Goal: Information Seeking & Learning: Understand process/instructions

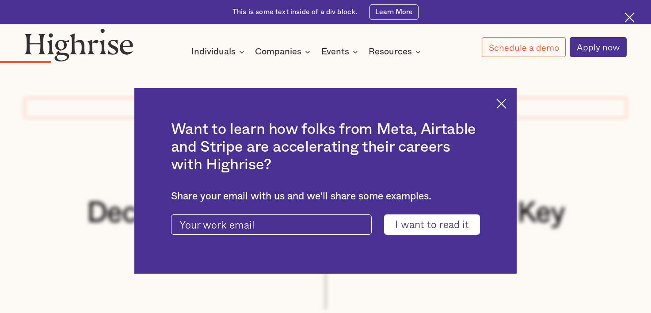
scroll to position [1325, 0]
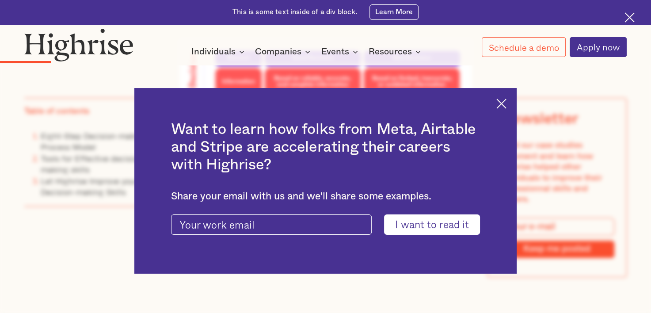
click at [506, 104] on img at bounding box center [501, 103] width 10 height 10
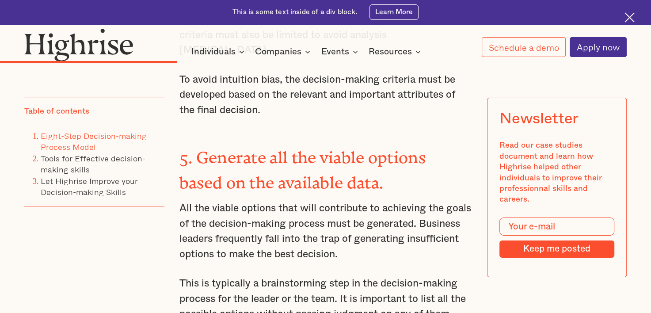
scroll to position [2959, 0]
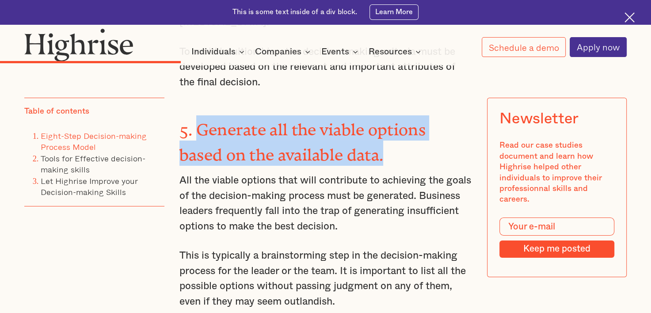
drag, startPoint x: 385, startPoint y: 116, endPoint x: 198, endPoint y: 101, distance: 187.9
click at [198, 120] on strong "5. Generate all the viable options based on the available data." at bounding box center [302, 138] width 246 height 36
copy strong "Generate all the viable options based on the available data."
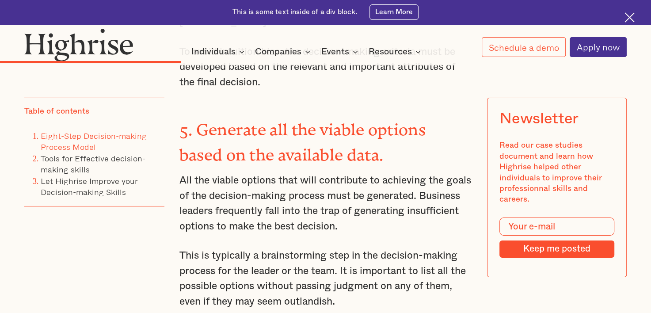
click at [388, 190] on p "All the viable options that will contribute to achieving the goals of the decis…" at bounding box center [325, 203] width 292 height 61
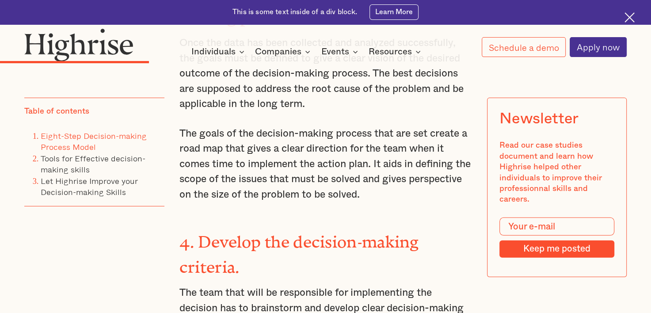
scroll to position [2562, 0]
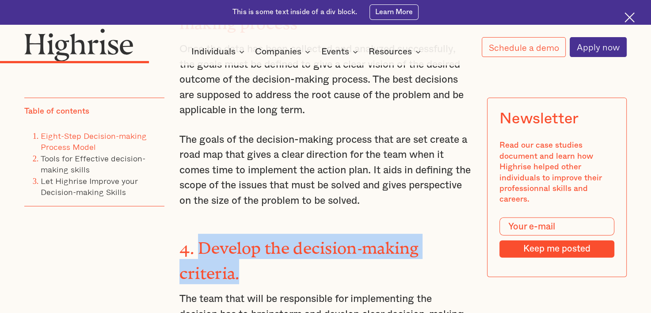
drag, startPoint x: 240, startPoint y: 256, endPoint x: 201, endPoint y: 235, distance: 43.9
click at [201, 235] on h3 "4. Develop the decision-making criteria." at bounding box center [325, 259] width 292 height 50
copy strong "Develop the decision-making criteria."
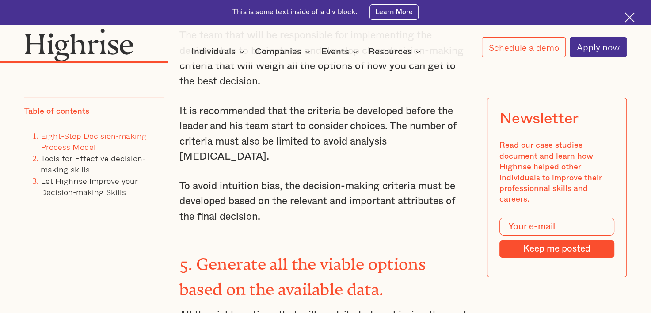
scroll to position [2871, 0]
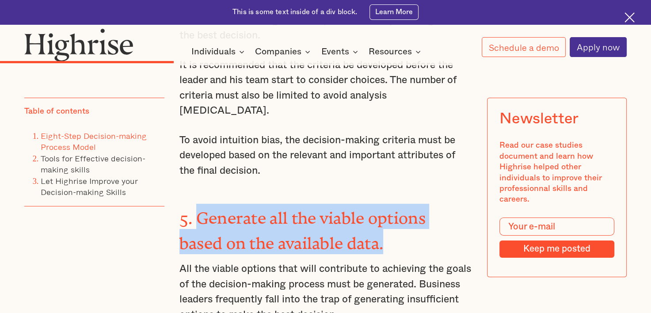
drag, startPoint x: 384, startPoint y: 207, endPoint x: 199, endPoint y: 185, distance: 185.9
click at [199, 208] on strong "5. Generate all the viable options based on the available data." at bounding box center [302, 226] width 246 height 36
copy strong "Generate all the viable options based on the available data."
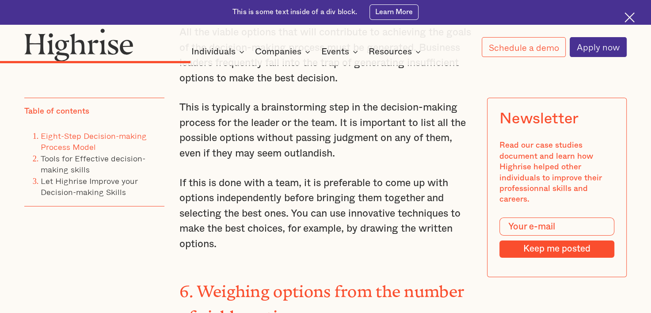
scroll to position [3180, 0]
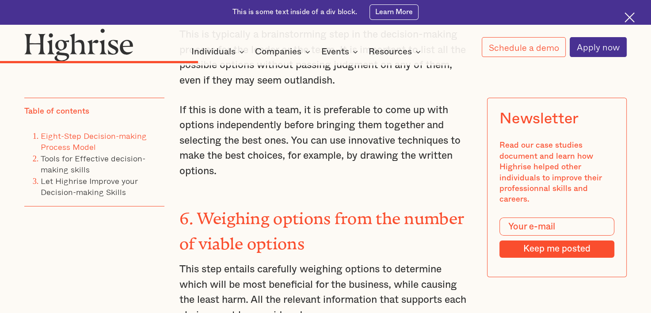
click at [291, 209] on strong "6. Weighing options from the number of viable options" at bounding box center [321, 227] width 285 height 36
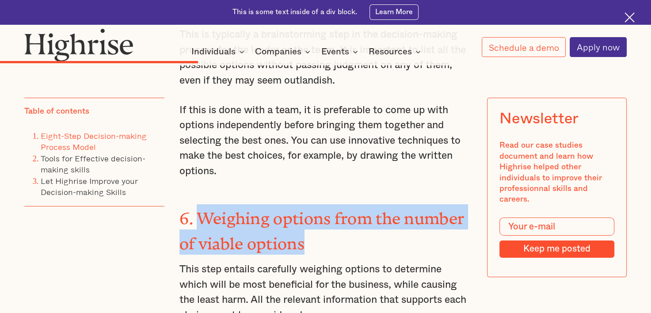
drag, startPoint x: 305, startPoint y: 203, endPoint x: 201, endPoint y: 182, distance: 105.8
click at [201, 204] on h3 "6. Weighing options from the number of viable options" at bounding box center [325, 229] width 292 height 50
click at [322, 204] on h3 "6. Weighing options from the number of viable options" at bounding box center [325, 229] width 292 height 50
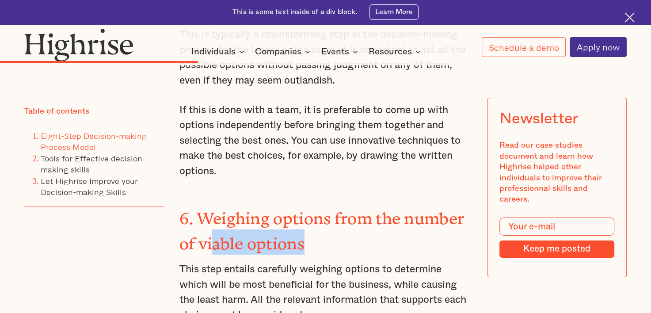
drag, startPoint x: 306, startPoint y: 201, endPoint x: 209, endPoint y: 189, distance: 97.1
click at [209, 204] on h3 "6. Weighing options from the number of viable options" at bounding box center [325, 229] width 292 height 50
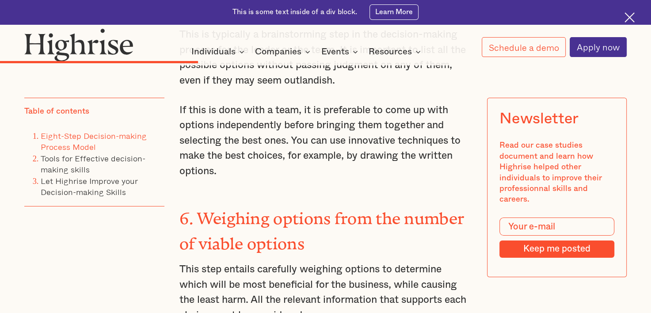
drag, startPoint x: 209, startPoint y: 189, endPoint x: 197, endPoint y: 181, distance: 15.1
click at [197, 209] on strong "6. Weighing options from the number of viable options" at bounding box center [321, 227] width 285 height 36
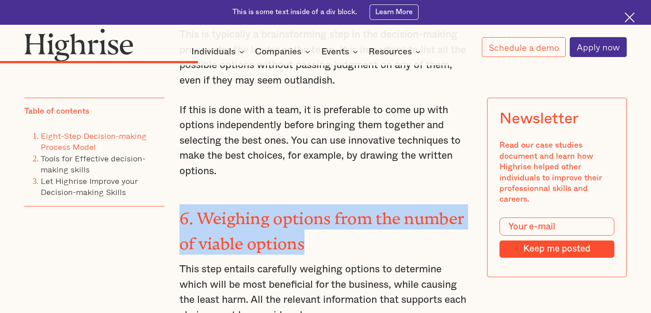
drag, startPoint x: 302, startPoint y: 204, endPoint x: 180, endPoint y: 180, distance: 124.3
click at [180, 204] on h3 "6. Weighing options from the number of viable options" at bounding box center [325, 229] width 292 height 50
copy strong "6. Weighing options from the number of viable options"
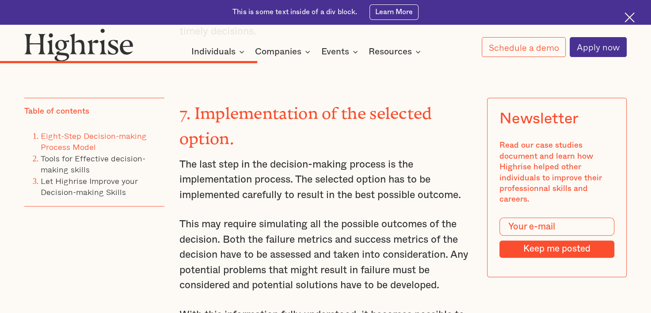
scroll to position [3842, 0]
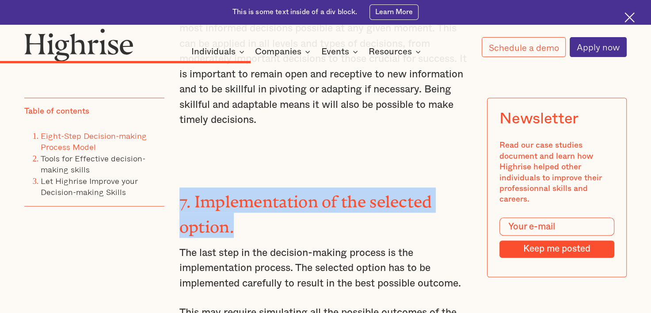
drag, startPoint x: 232, startPoint y: 185, endPoint x: 178, endPoint y: 163, distance: 58.5
click at [179, 192] on strong "7. Implementation of the selected option." at bounding box center [305, 210] width 253 height 36
copy strong "7. Implementation of the selected option."
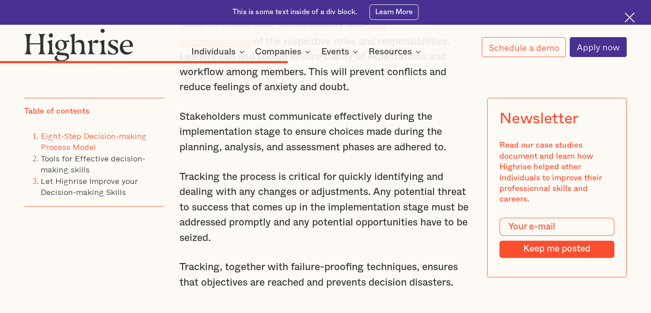
scroll to position [4461, 0]
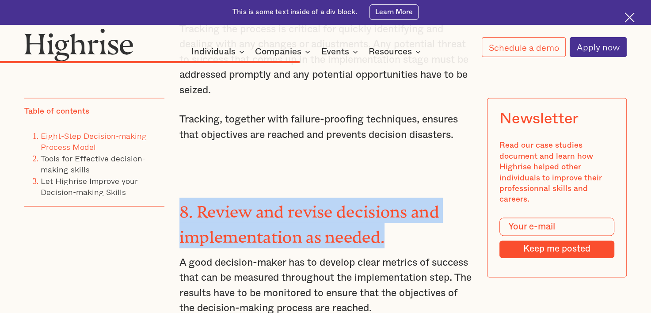
drag, startPoint x: 386, startPoint y: 191, endPoint x: 179, endPoint y: 160, distance: 208.9
click at [179, 197] on h3 "8. Review and revise decisions and implementation as needed." at bounding box center [325, 222] width 292 height 50
copy strong "8. Review and revise decisions and implementation as needed."
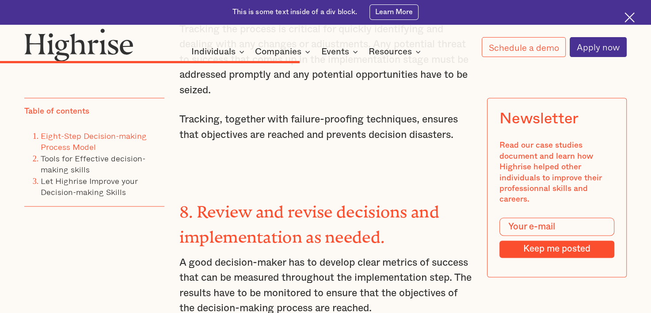
click at [254, 255] on p "A good decision-maker has to develop clear metrics of success that can be measu…" at bounding box center [325, 285] width 292 height 61
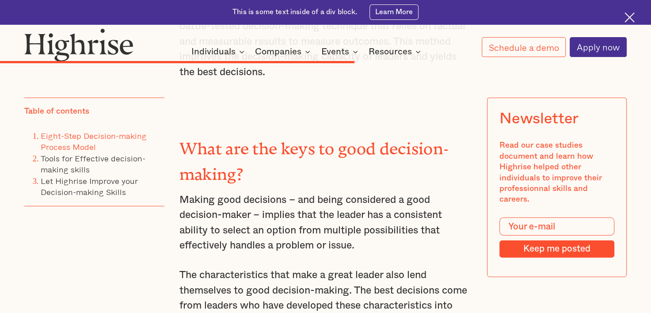
scroll to position [5211, 0]
